Goal: Task Accomplishment & Management: Manage account settings

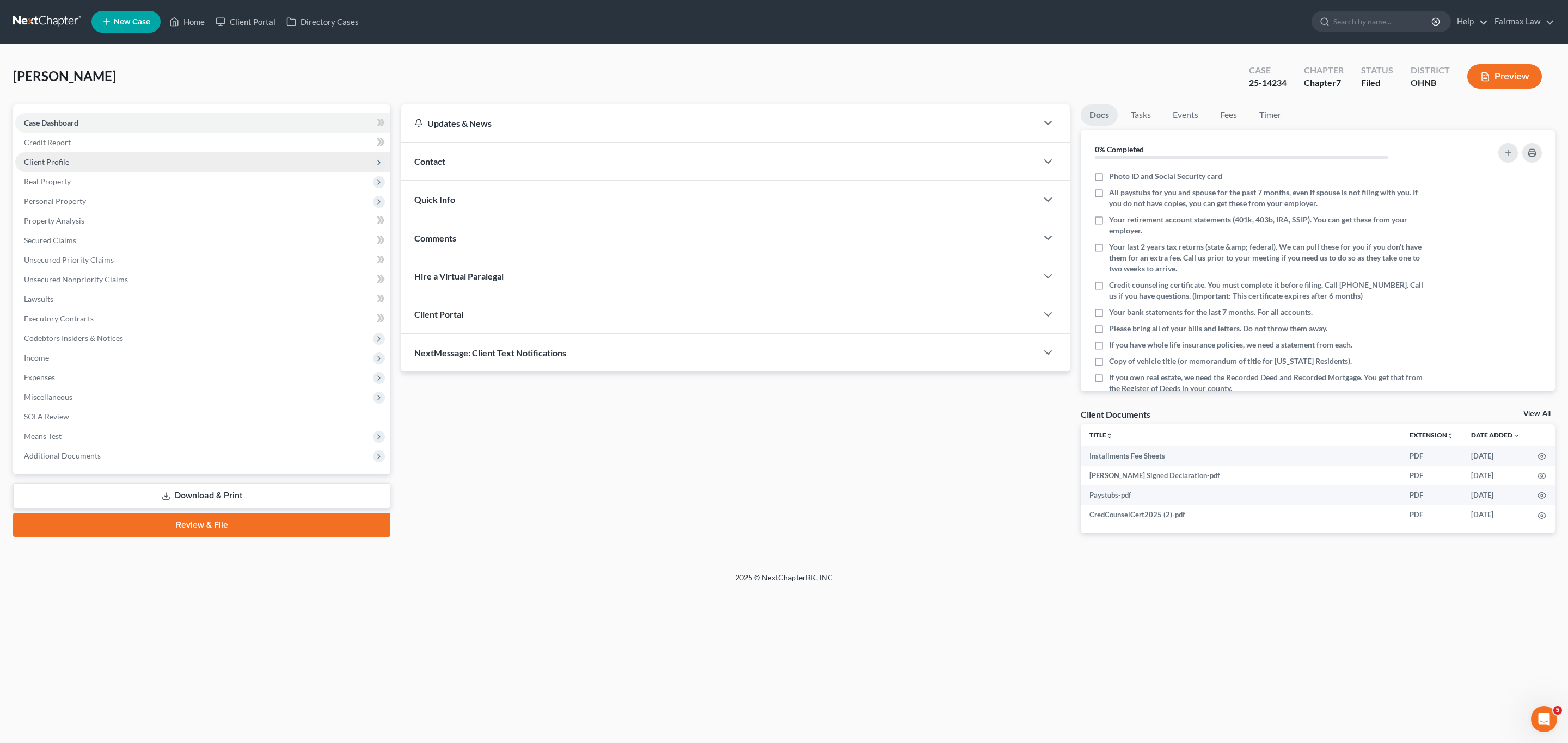
click at [77, 154] on span "Client Profile" at bounding box center [202, 162] width 375 height 20
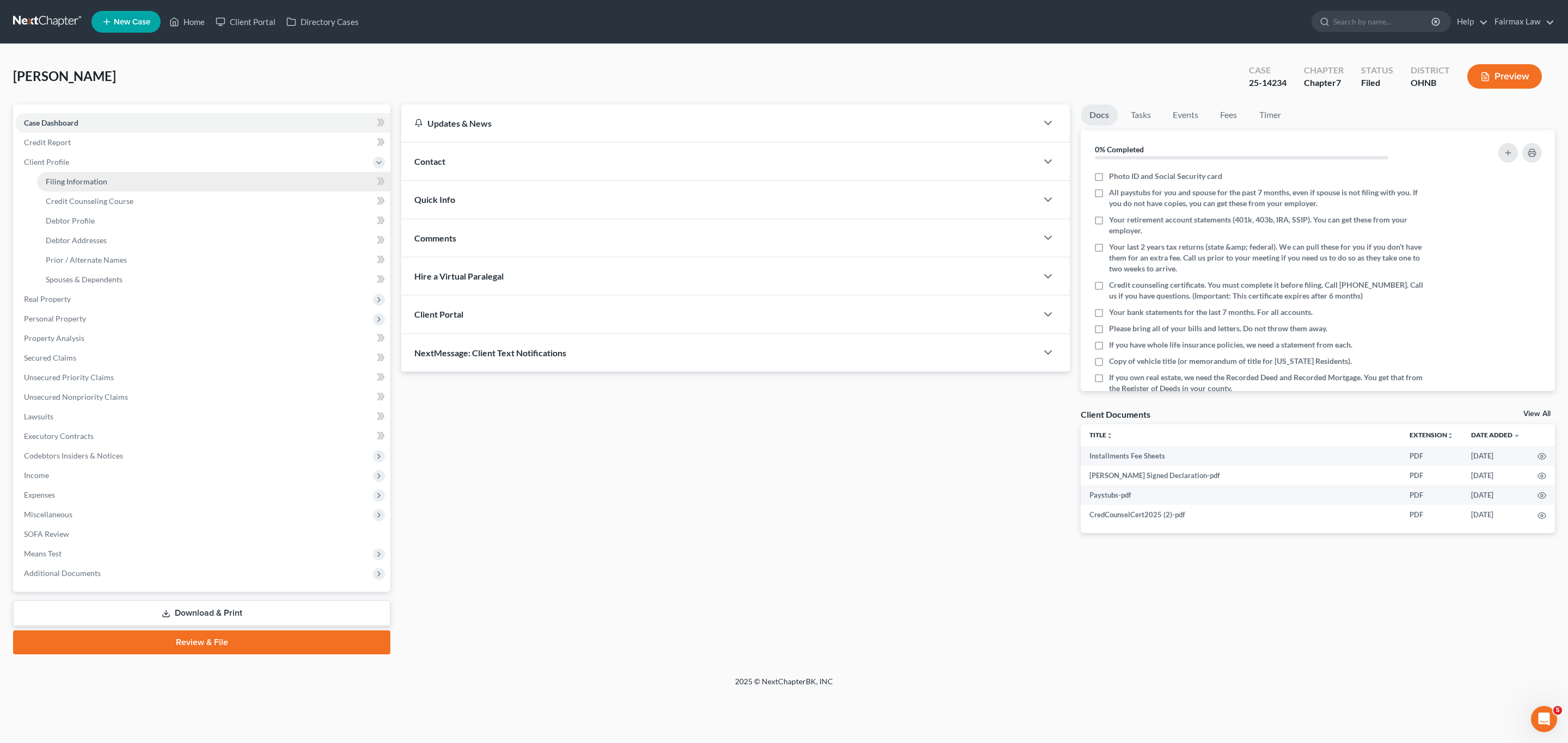
click at [71, 172] on link "Filing Information" at bounding box center [214, 182] width 354 height 20
select select "1"
select select "0"
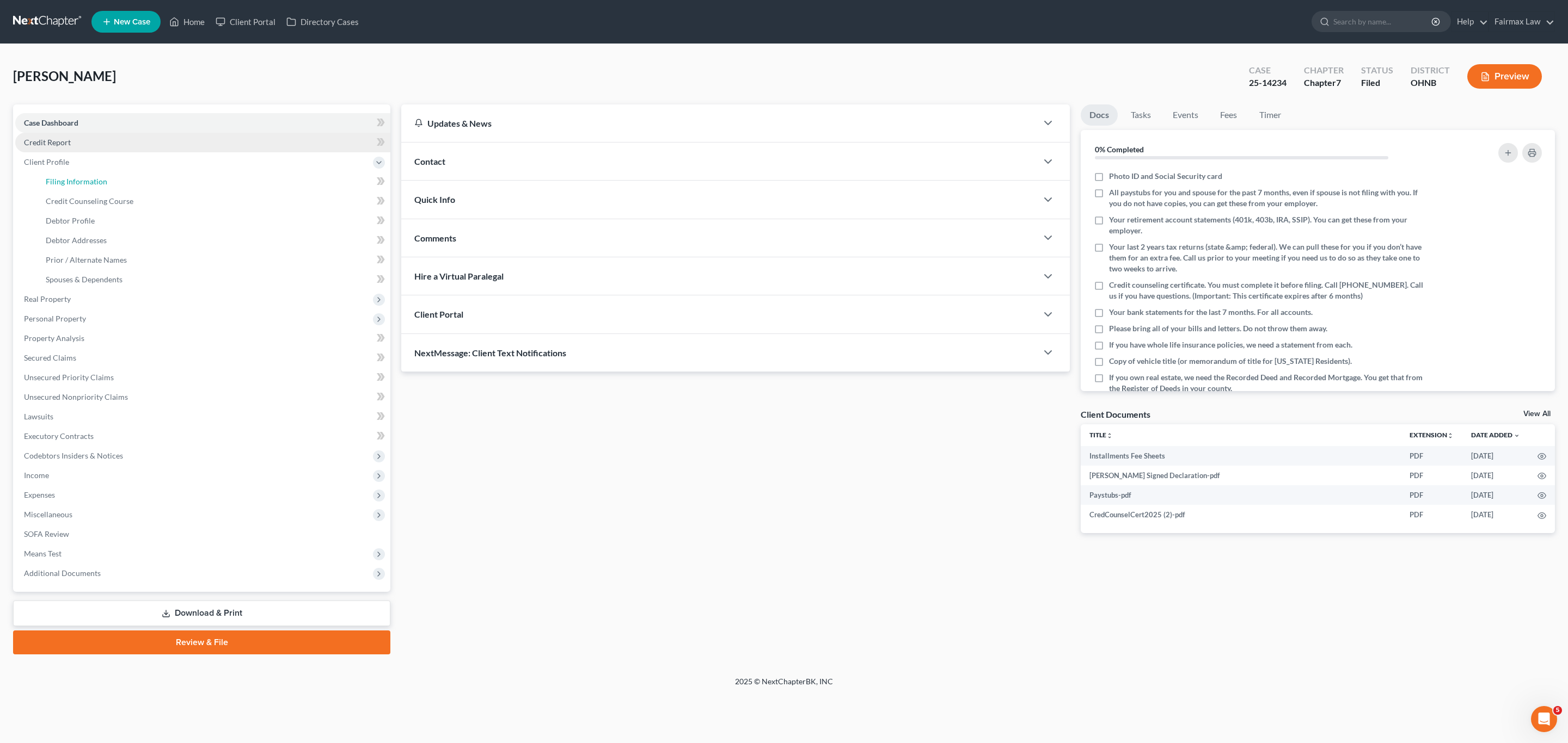
select select "36"
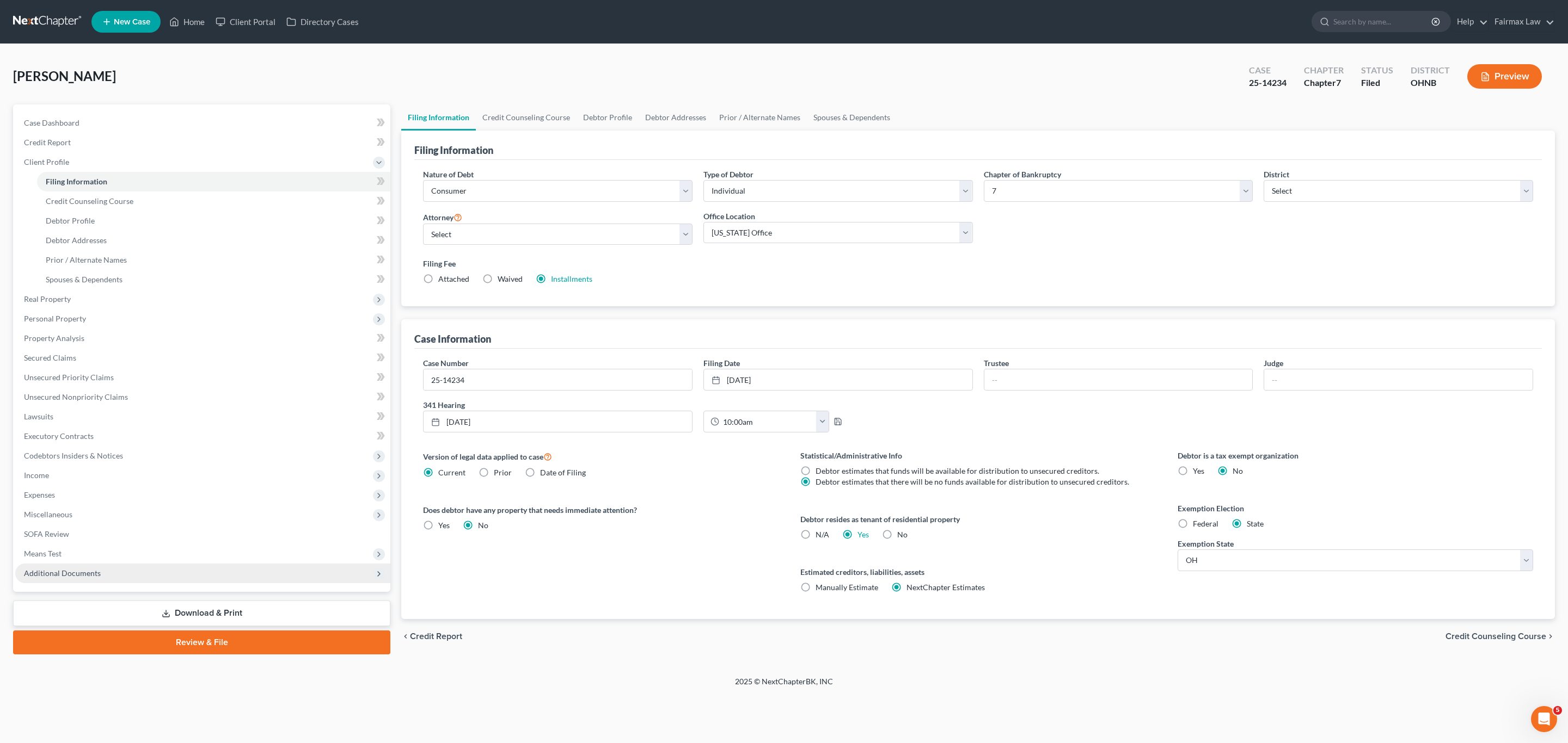
click at [126, 572] on span "Additional Documents" at bounding box center [202, 574] width 375 height 20
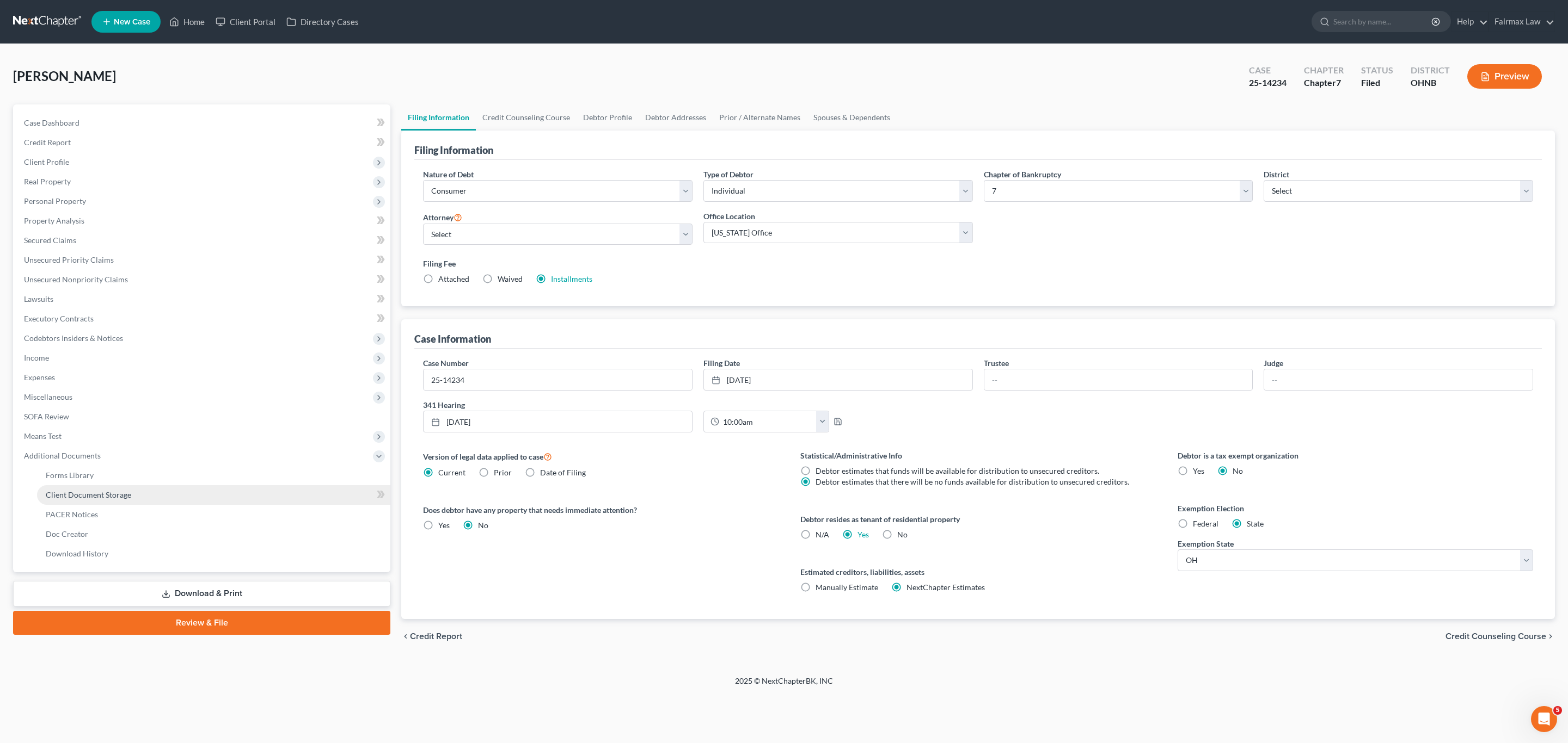
click at [84, 495] on span "Client Document Storage" at bounding box center [89, 495] width 86 height 9
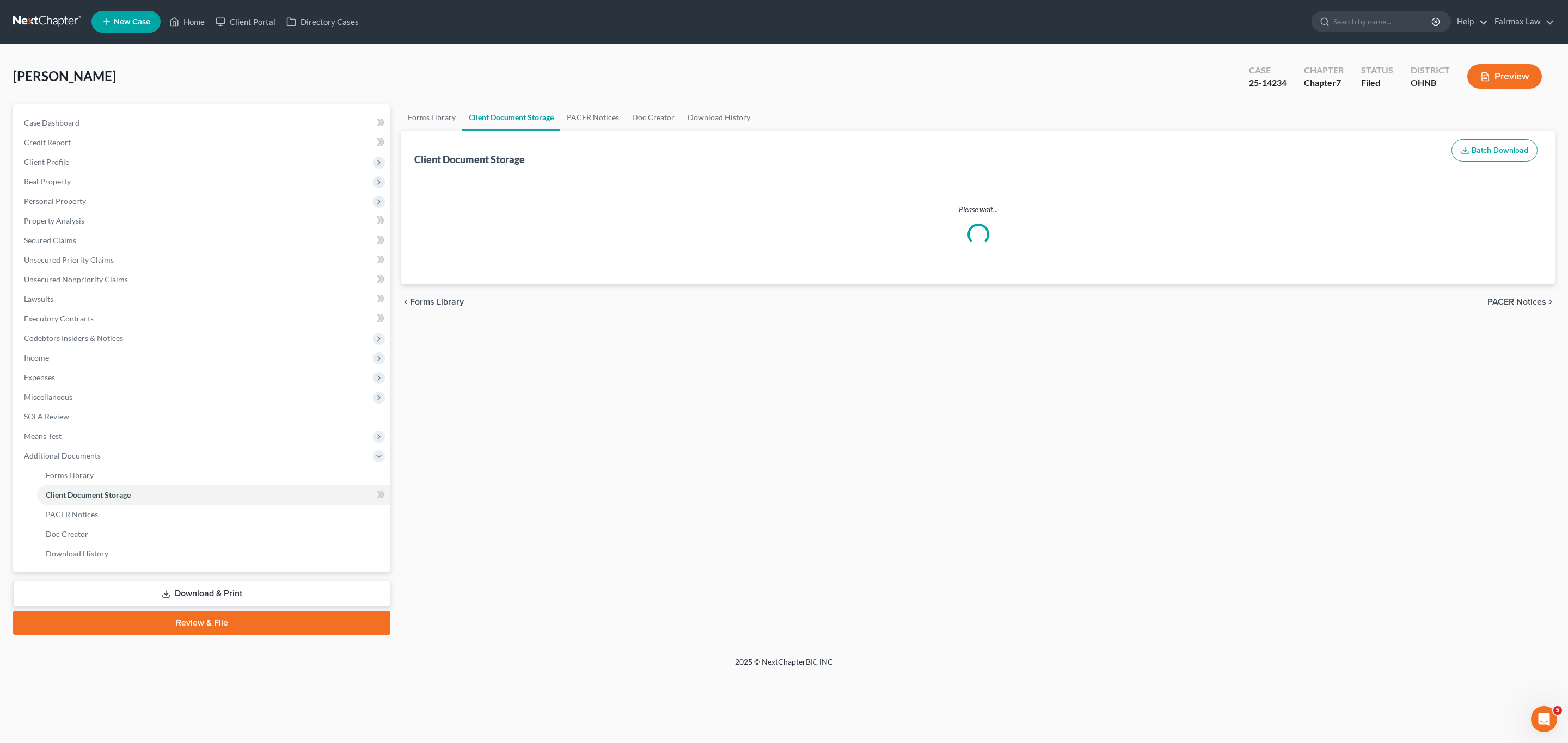
select select "5"
select select "20"
select select "16"
select select "24"
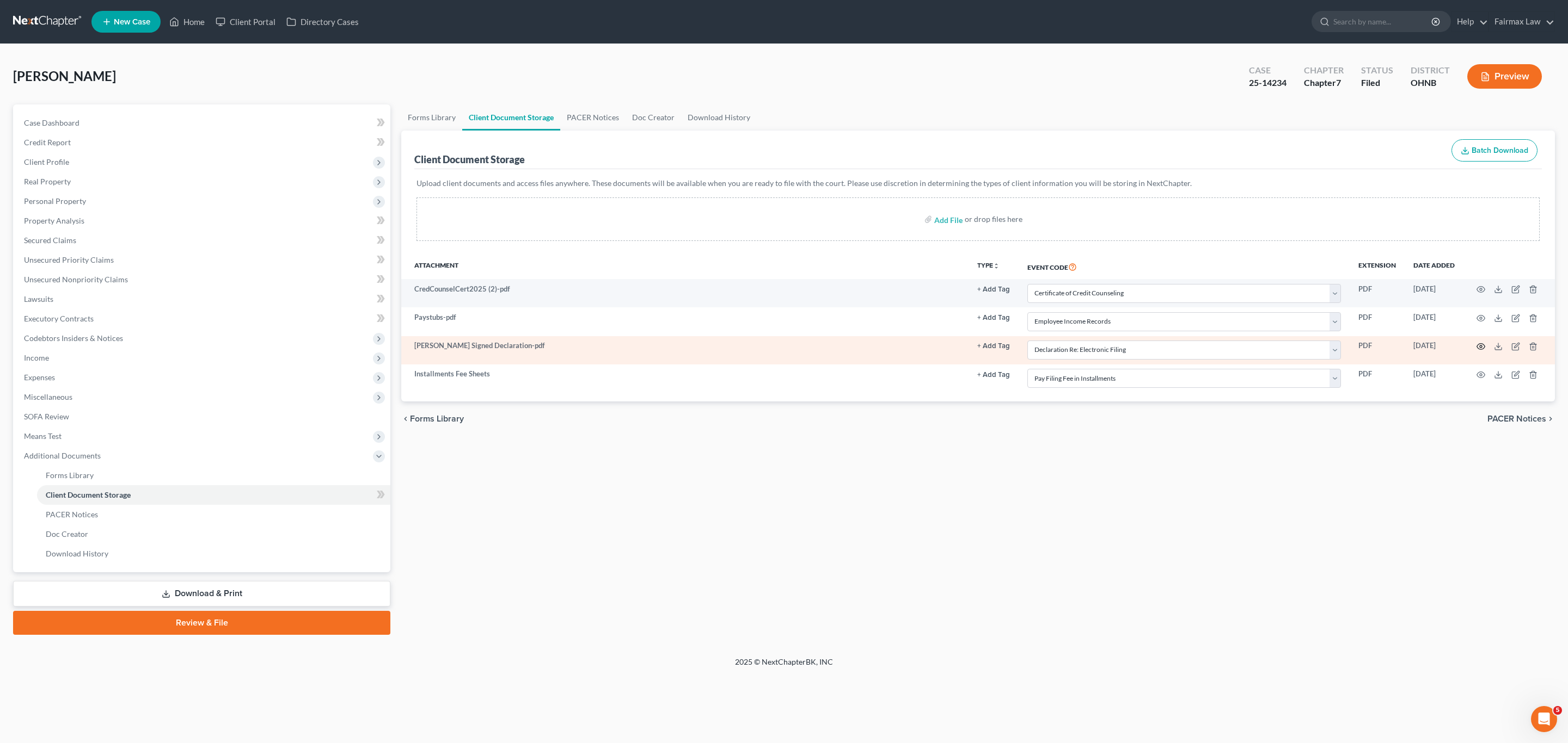
click at [1476, 348] on icon "button" at bounding box center [1481, 347] width 9 height 9
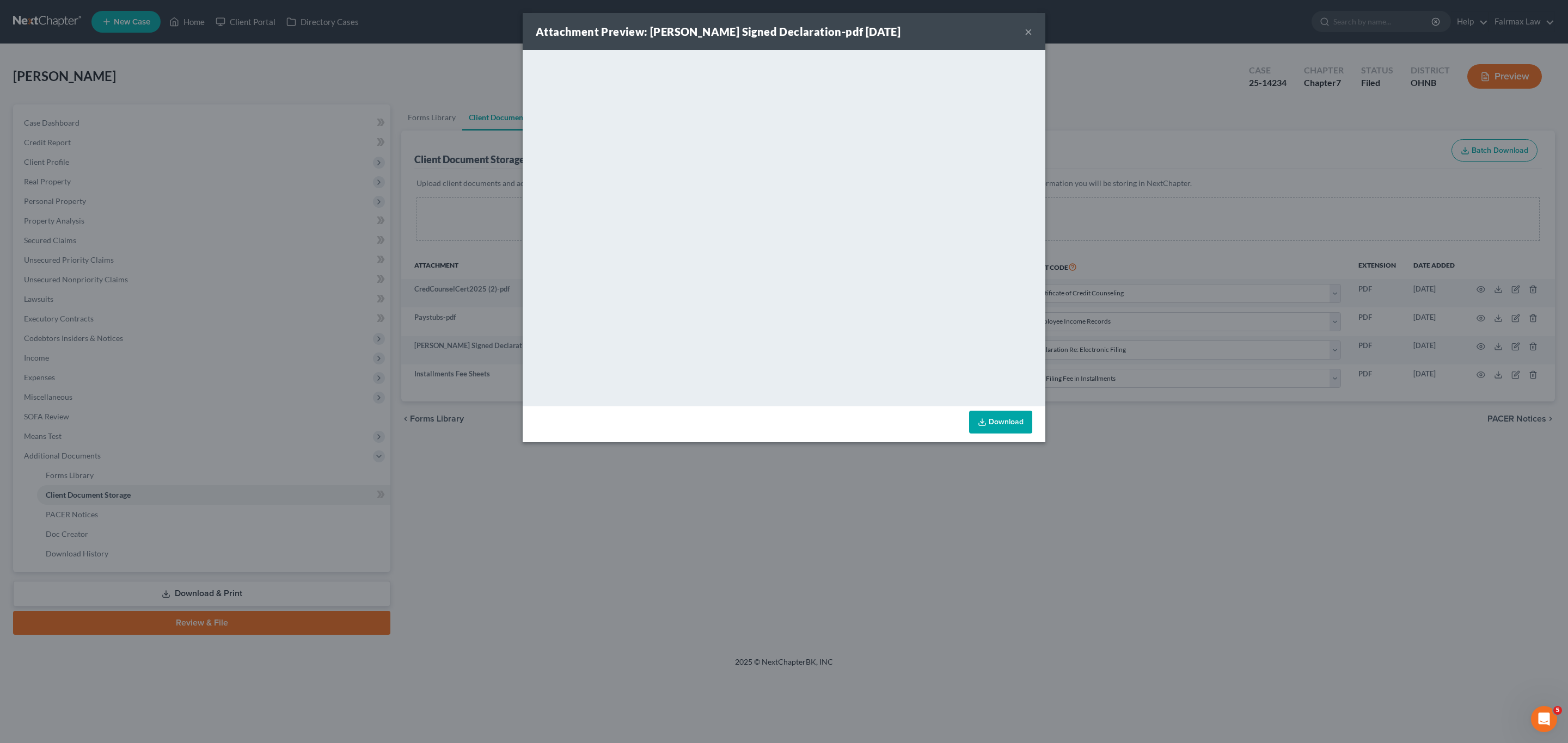
click at [1031, 31] on button "×" at bounding box center [1029, 31] width 8 height 13
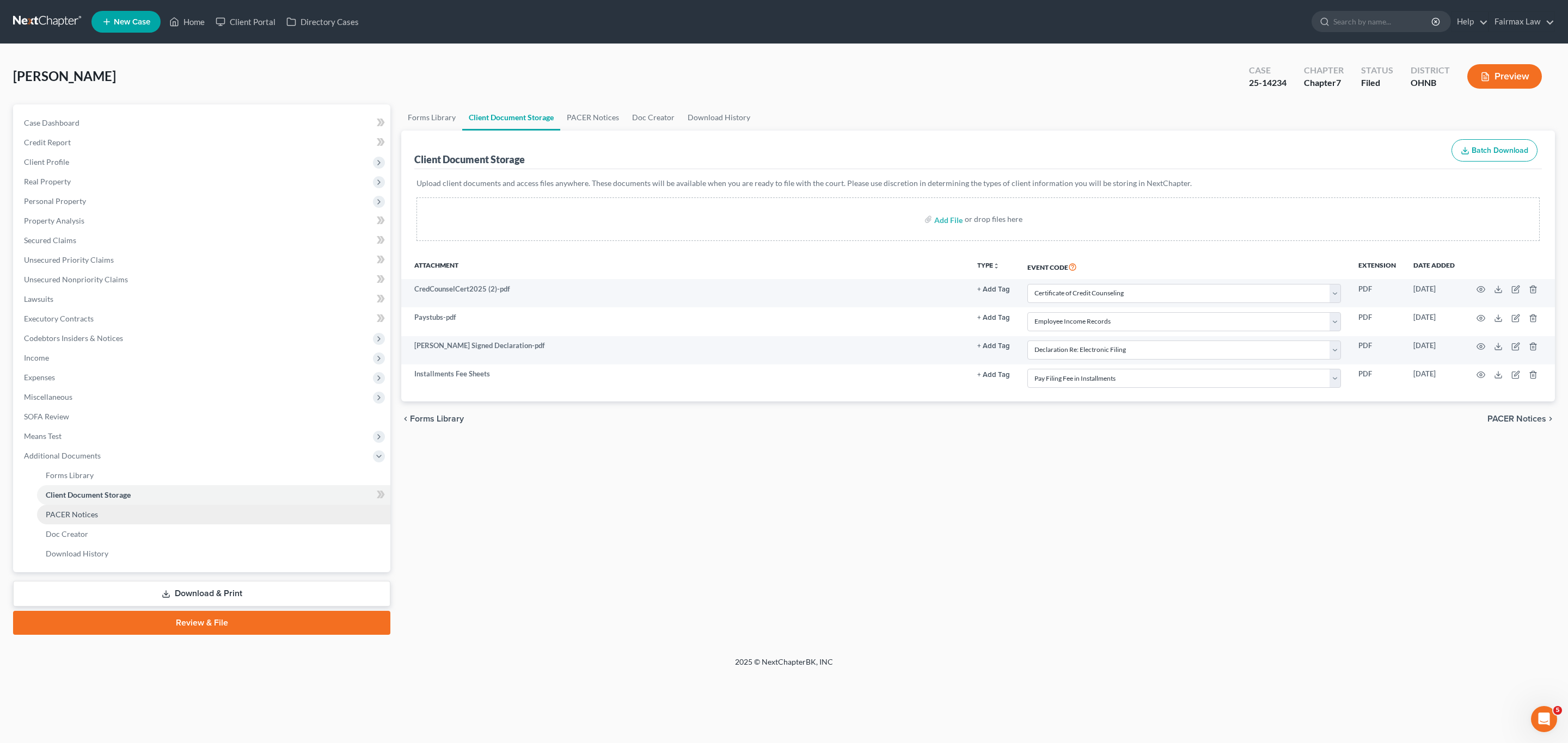
click at [81, 511] on span "PACER Notices" at bounding box center [71, 514] width 52 height 9
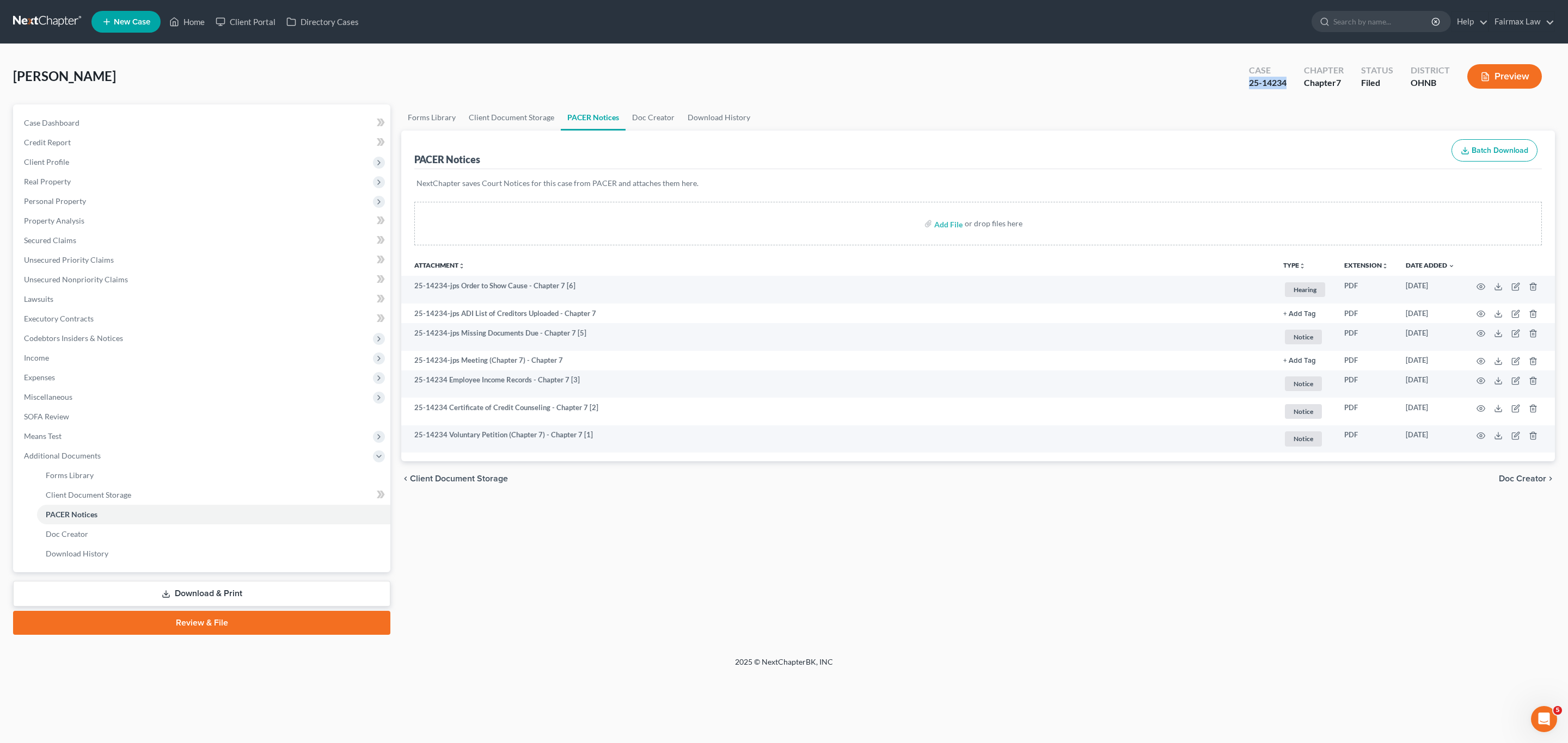
drag, startPoint x: 1281, startPoint y: 82, endPoint x: 1246, endPoint y: 83, distance: 35.0
click at [1246, 83] on div "Case 25-14234" at bounding box center [1267, 77] width 55 height 32
copy div "25-14234"
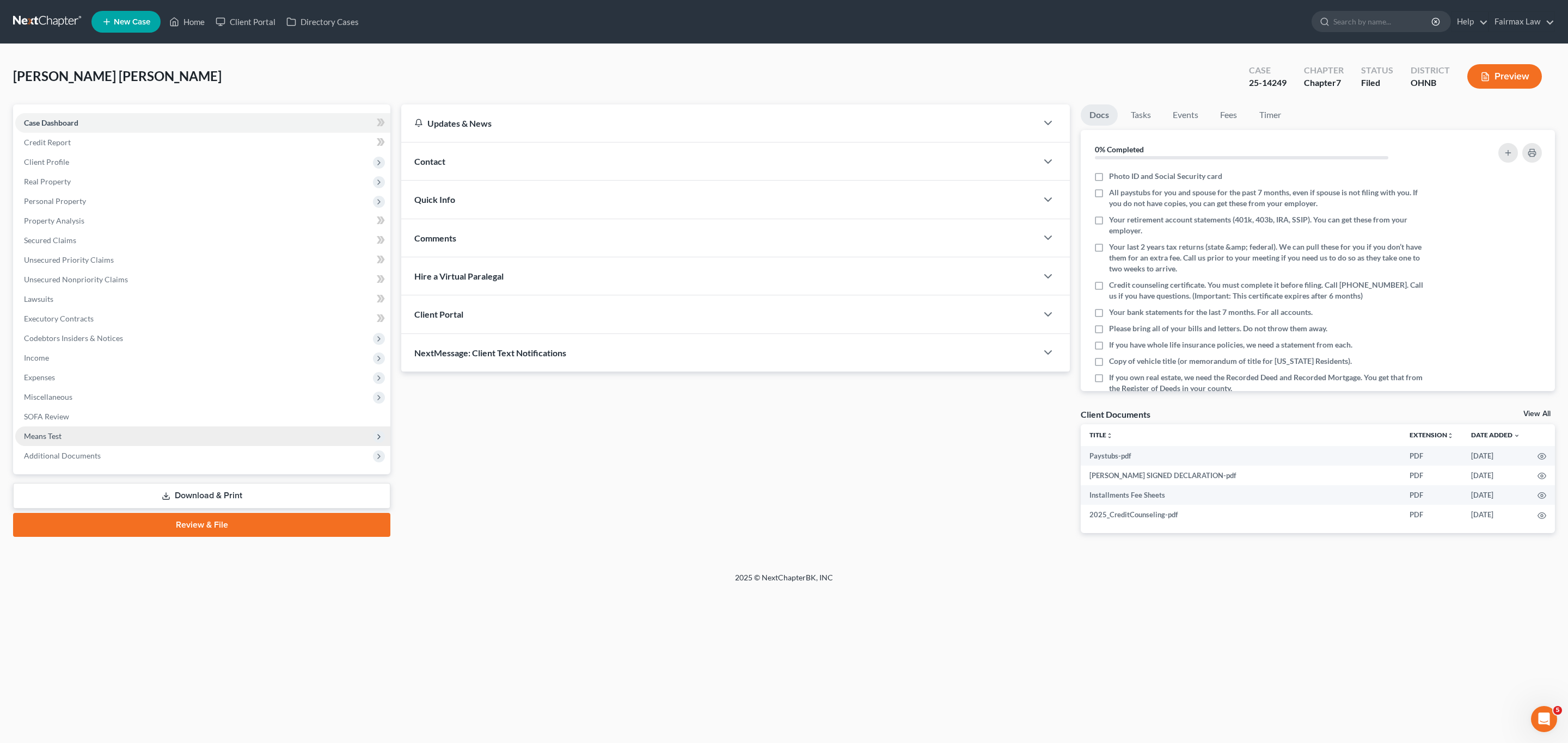
click at [82, 441] on span "Means Test" at bounding box center [202, 436] width 375 height 20
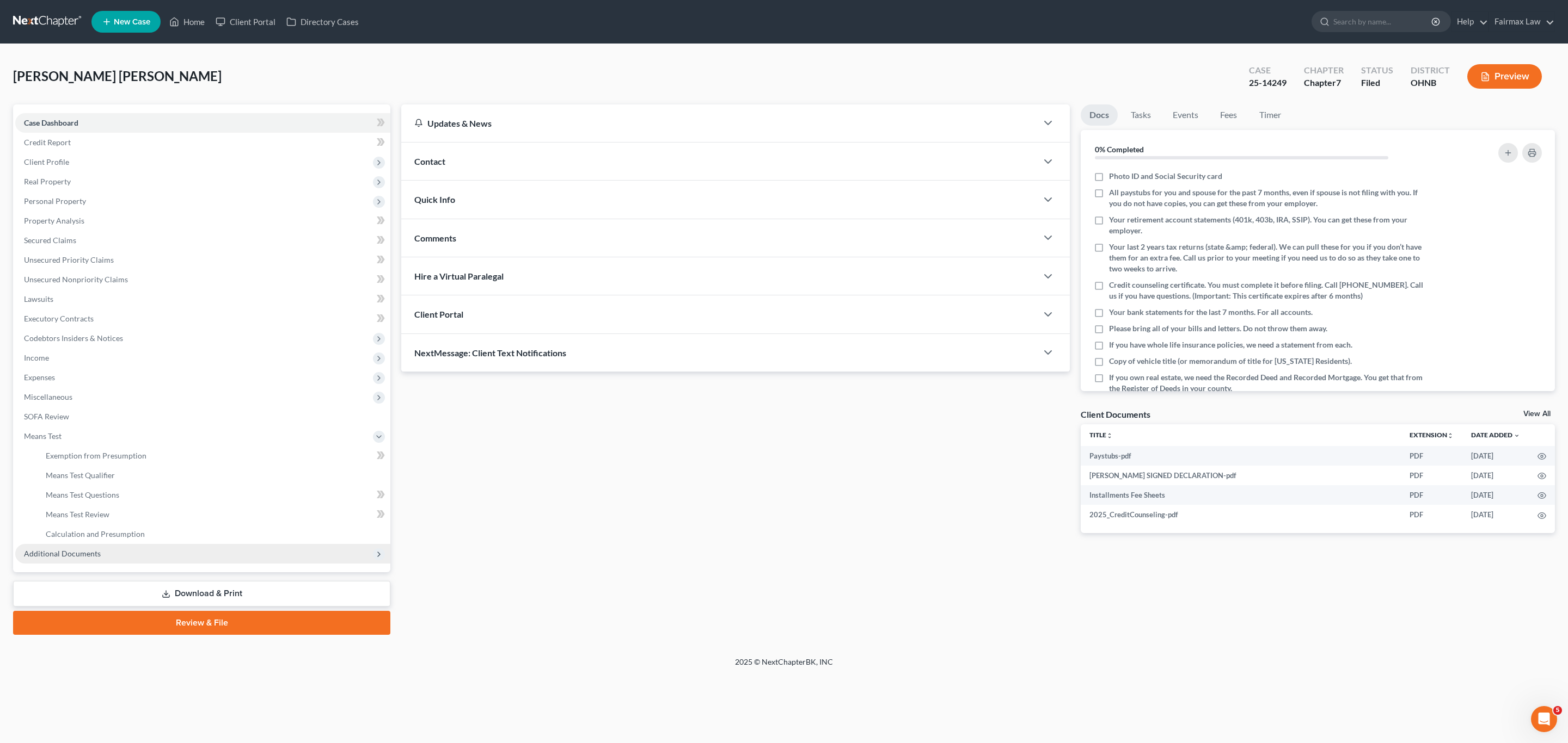
click at [67, 545] on span "Additional Documents" at bounding box center [202, 554] width 375 height 20
click at [72, 517] on span "PACER Notices" at bounding box center [71, 514] width 52 height 9
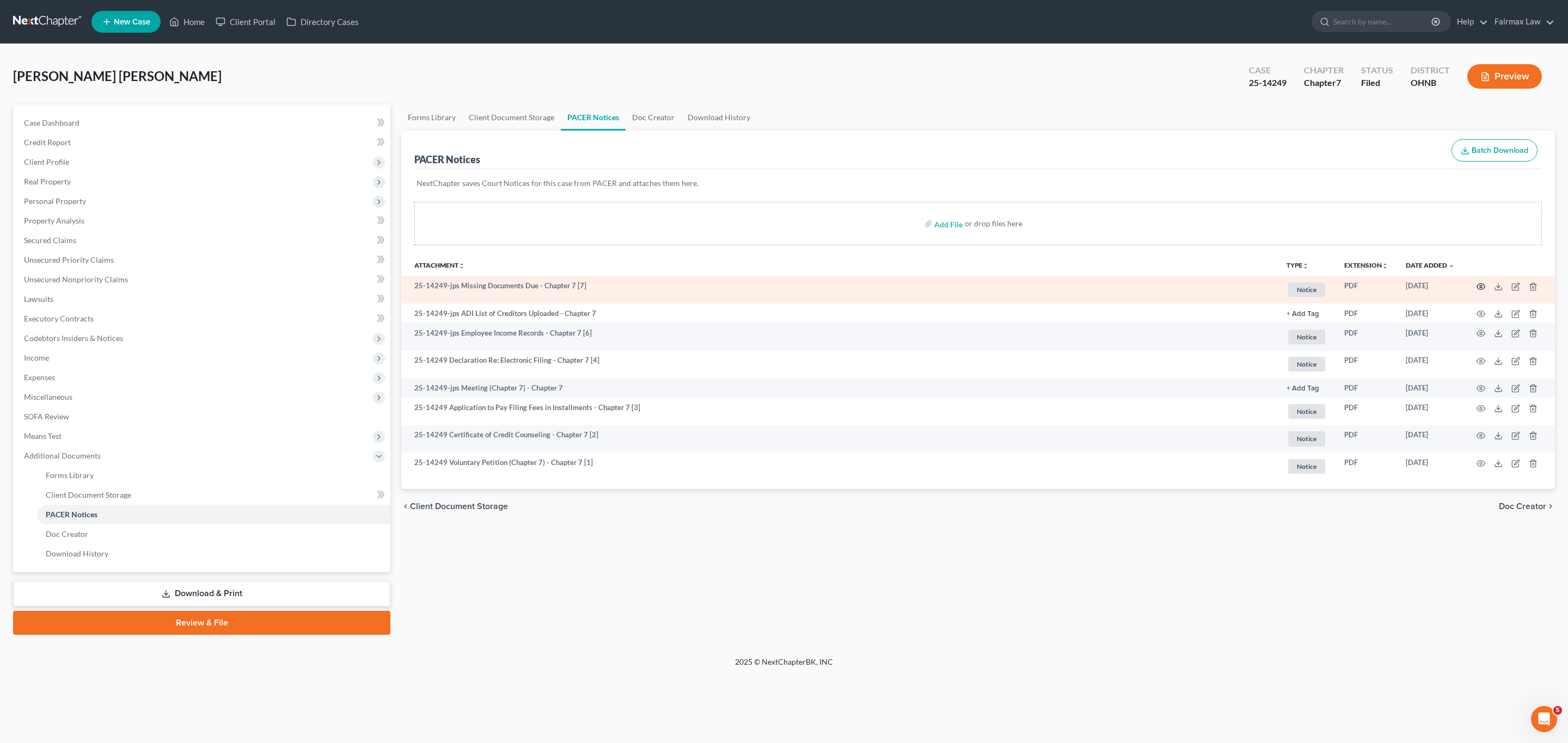
click at [1480, 289] on icon "button" at bounding box center [1481, 287] width 9 height 9
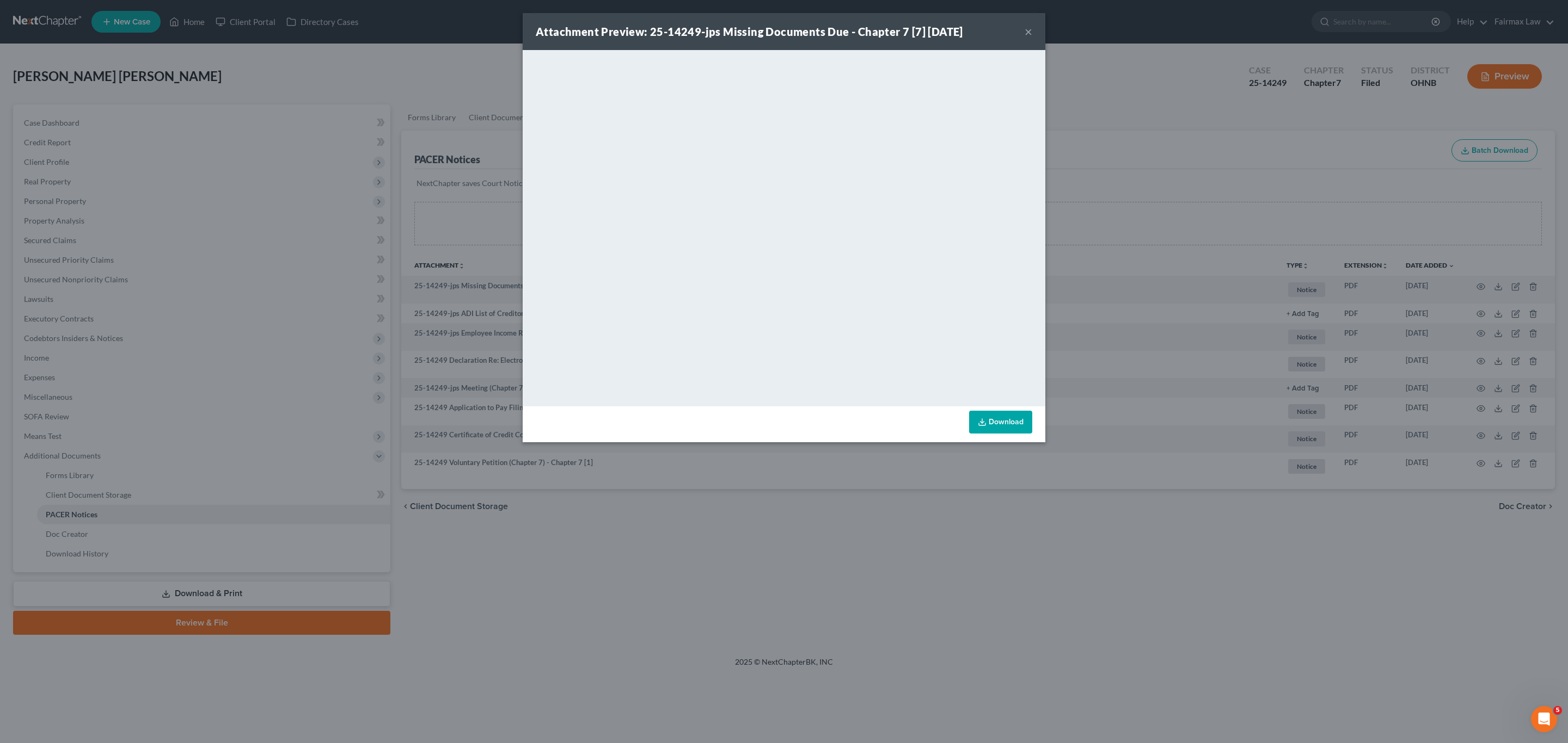
click at [1027, 31] on button "×" at bounding box center [1029, 31] width 8 height 13
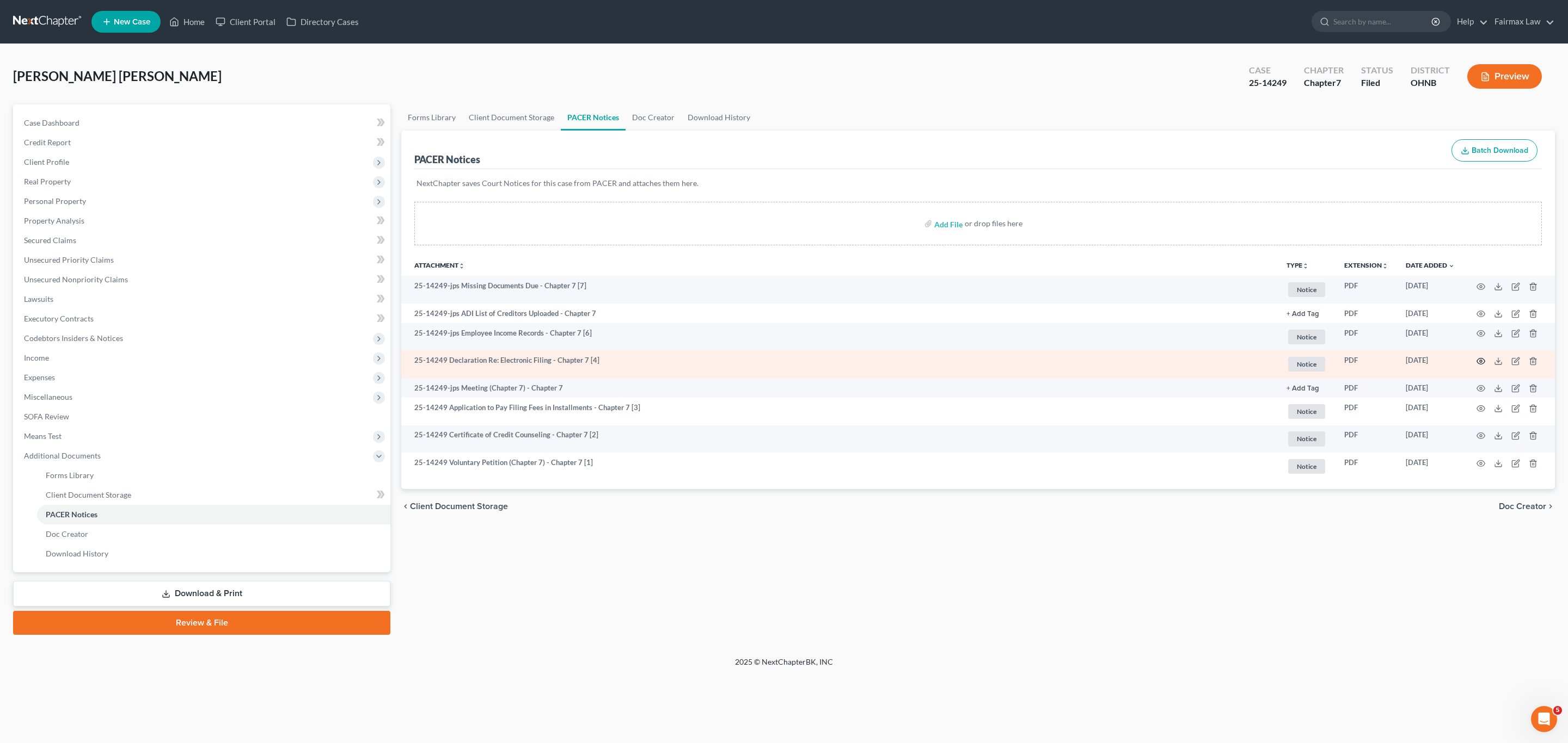
click at [1481, 362] on circle "button" at bounding box center [1481, 361] width 2 height 2
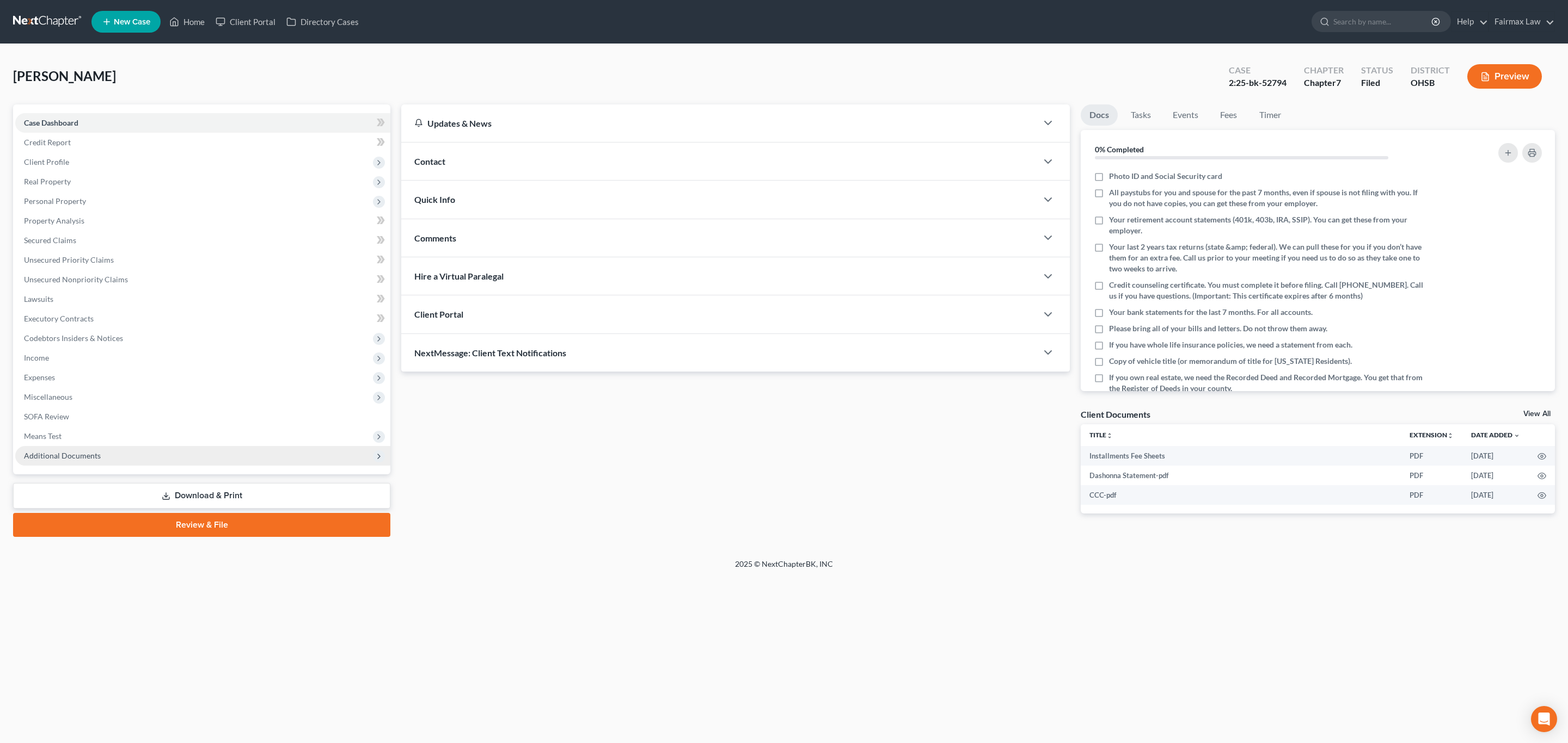
click at [92, 453] on span "Additional Documents" at bounding box center [62, 456] width 77 height 9
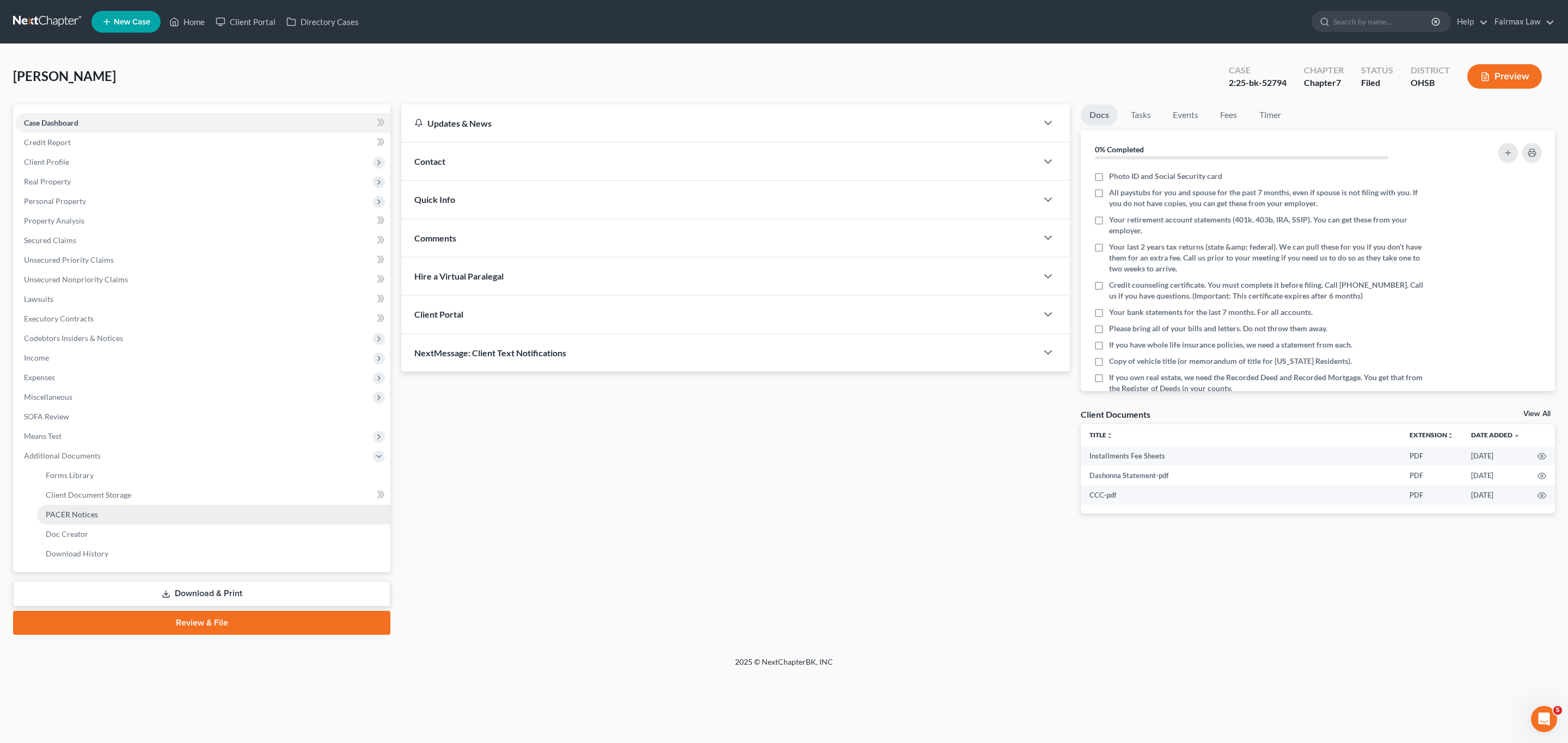
click at [62, 511] on span "PACER Notices" at bounding box center [71, 514] width 52 height 9
